Goal: Check status: Check status

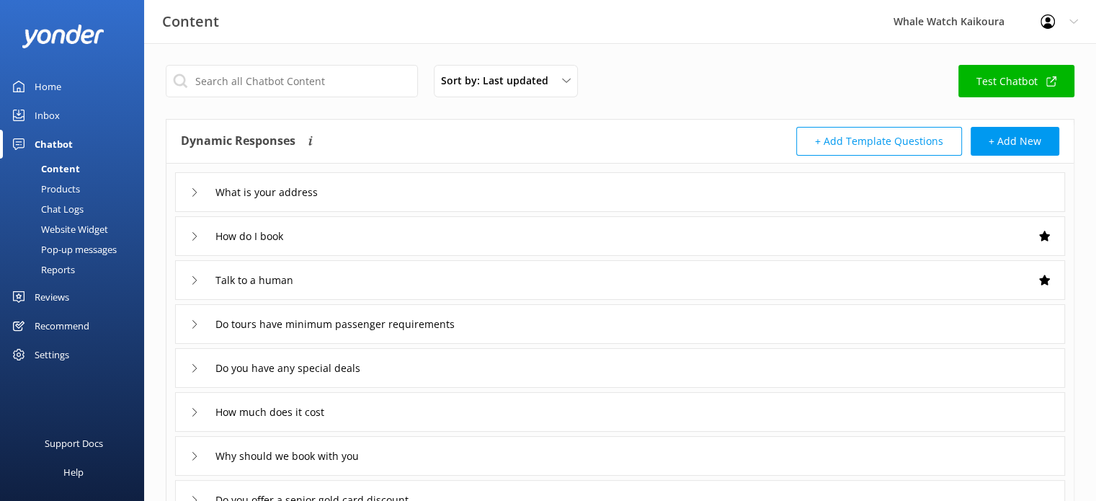
click at [55, 297] on div "Reviews" at bounding box center [52, 296] width 35 height 29
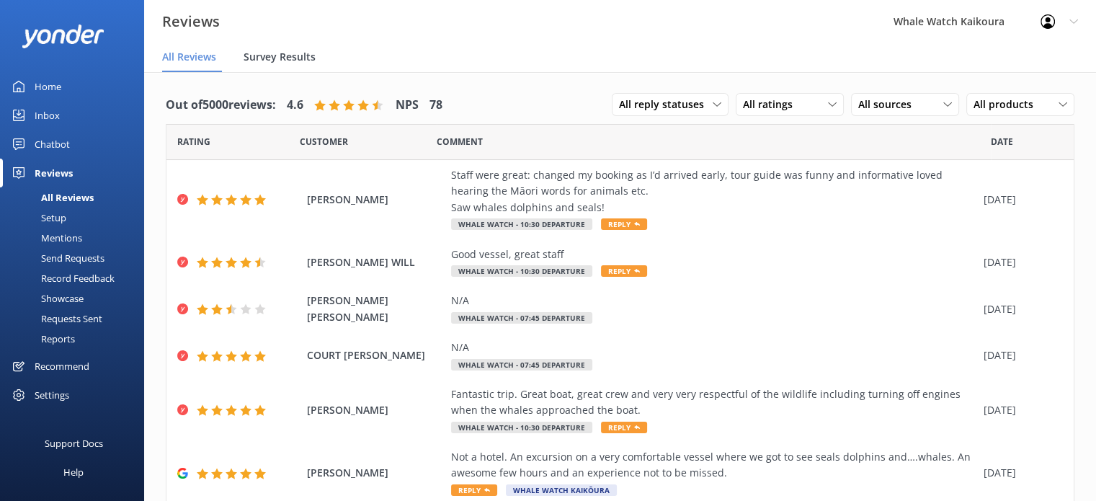
click at [302, 53] on span "Survey Results" at bounding box center [279, 57] width 72 height 14
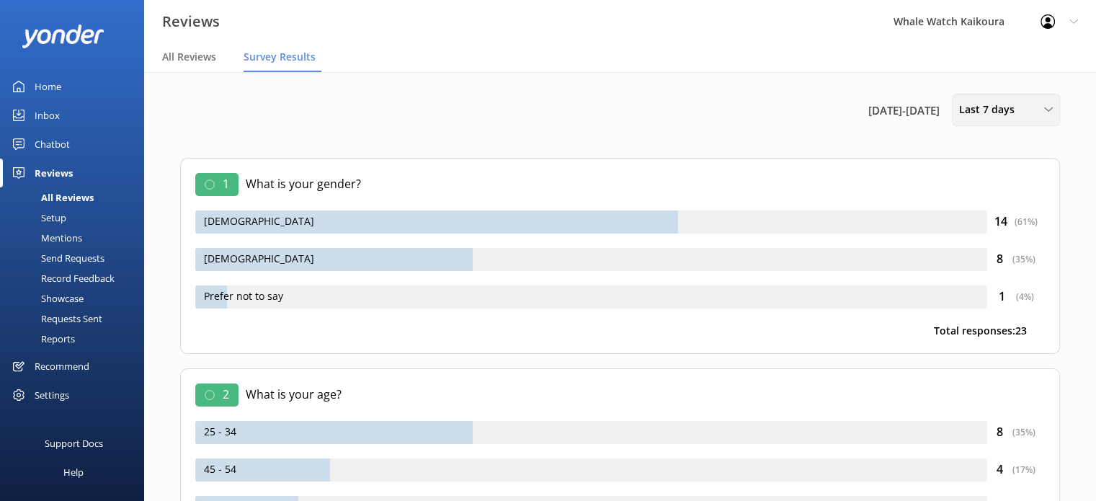
click at [1029, 107] on div "Last 7 days" at bounding box center [1005, 110] width 101 height 16
click at [1010, 231] on div "Last 180 days" at bounding box center [988, 231] width 56 height 14
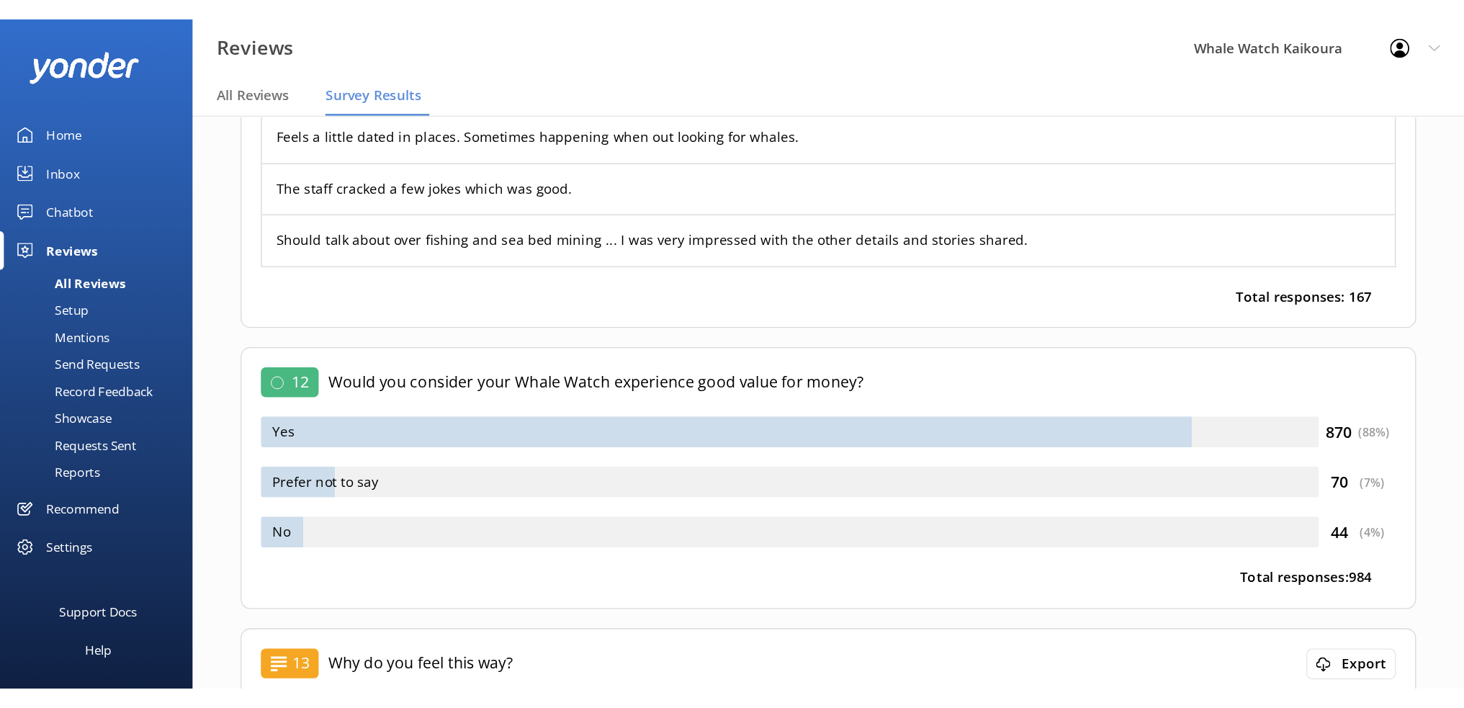
scroll to position [17849, 0]
